Goal: Transaction & Acquisition: Purchase product/service

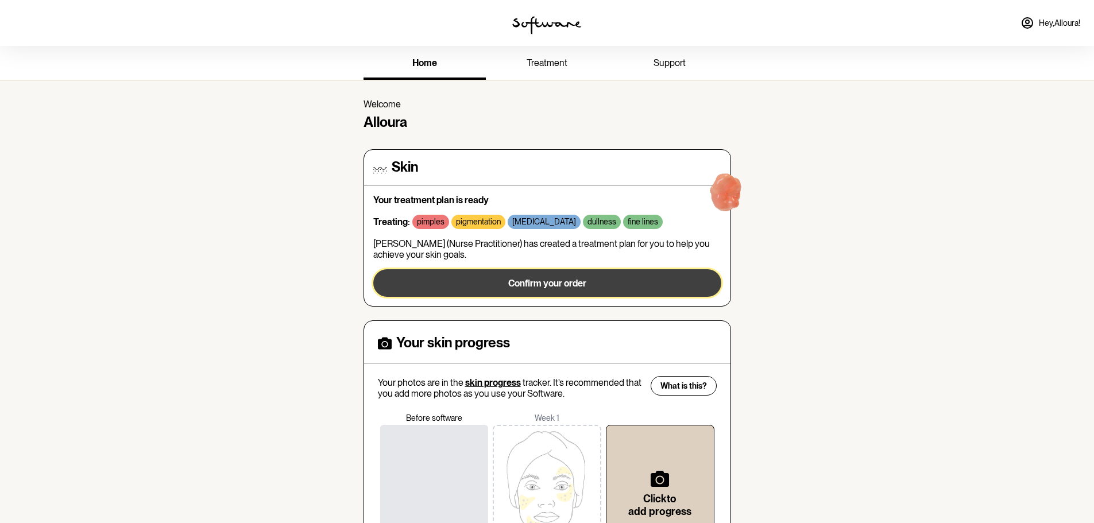
click at [597, 286] on button "Confirm your order" at bounding box center [547, 283] width 348 height 28
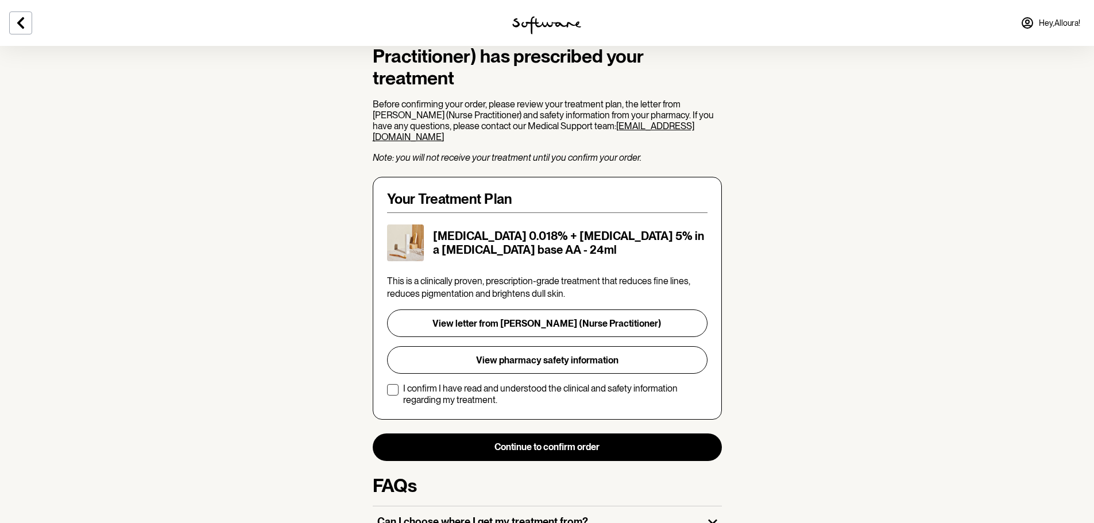
scroll to position [115, 0]
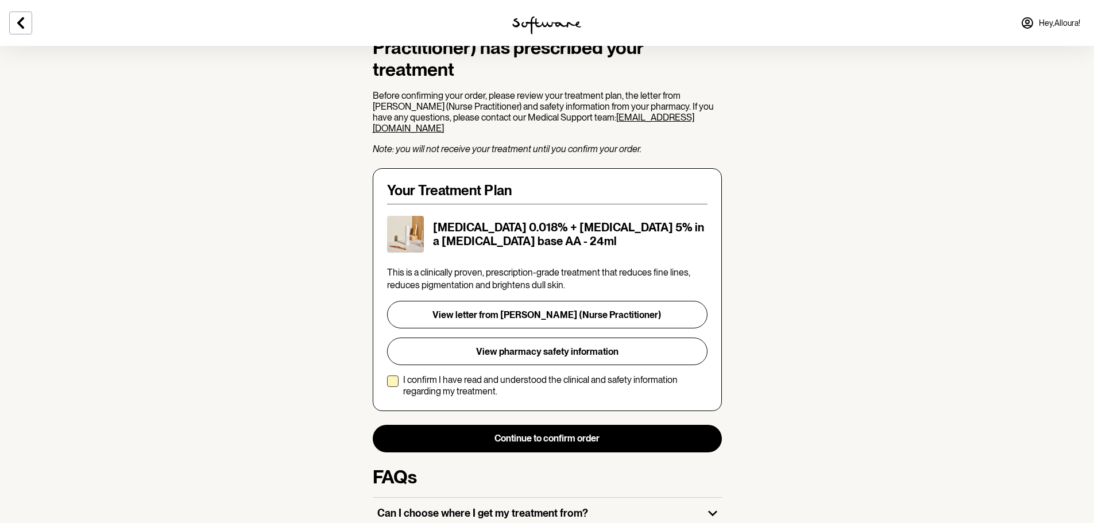
click at [392, 376] on span at bounding box center [392, 381] width 11 height 11
click at [387, 385] on input "I confirm I have read and understood the clinical and safety information regard…" at bounding box center [387, 385] width 1 height 1
checkbox input "true"
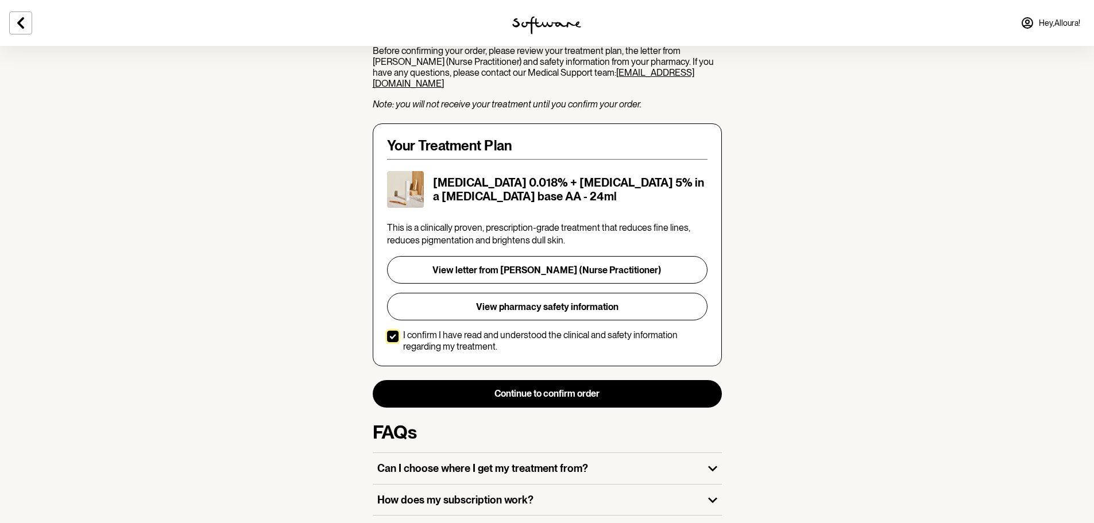
scroll to position [172, 0]
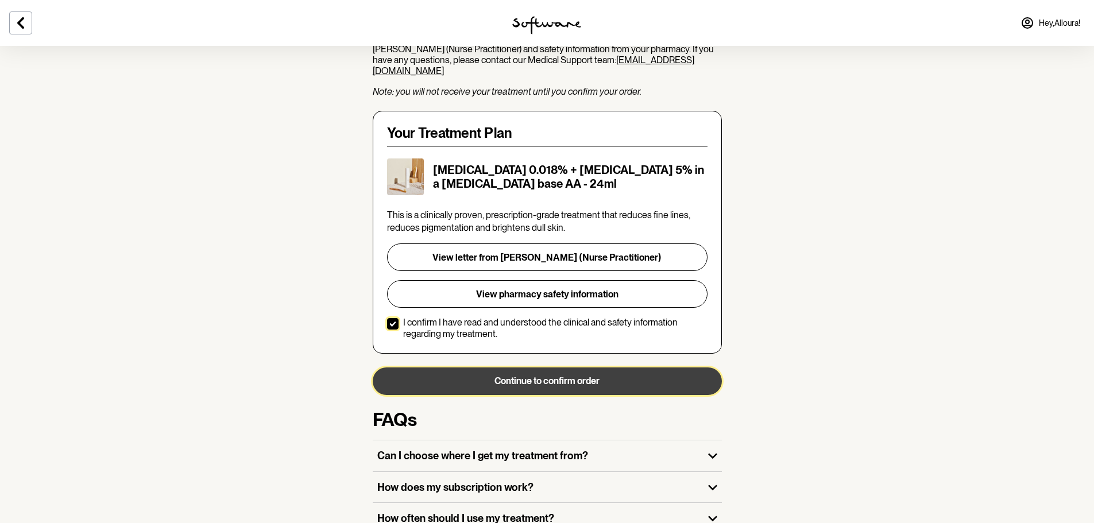
click at [603, 368] on button "Continue to confirm order" at bounding box center [547, 382] width 349 height 28
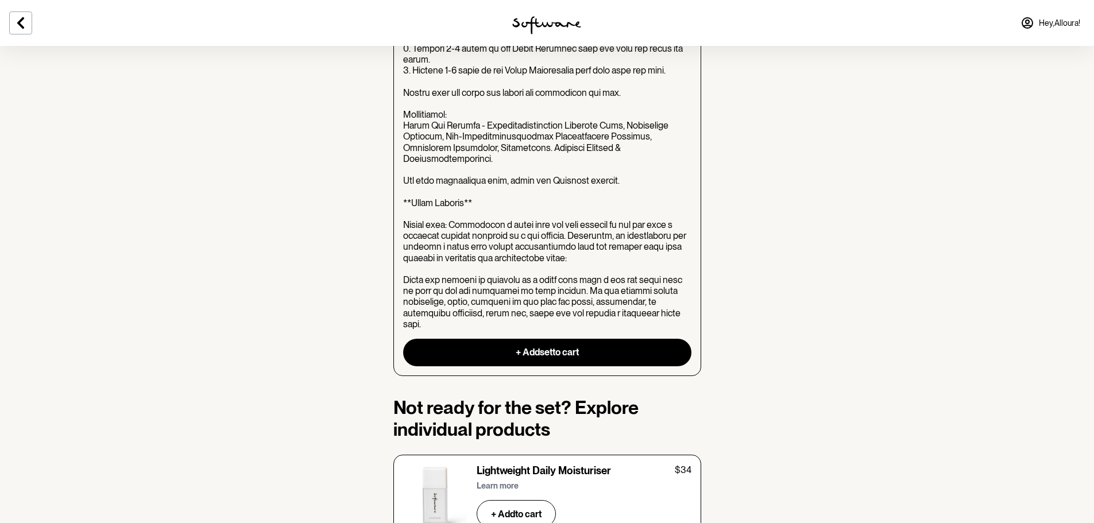
scroll to position [1666, 0]
